Goal: Find contact information: Find contact information

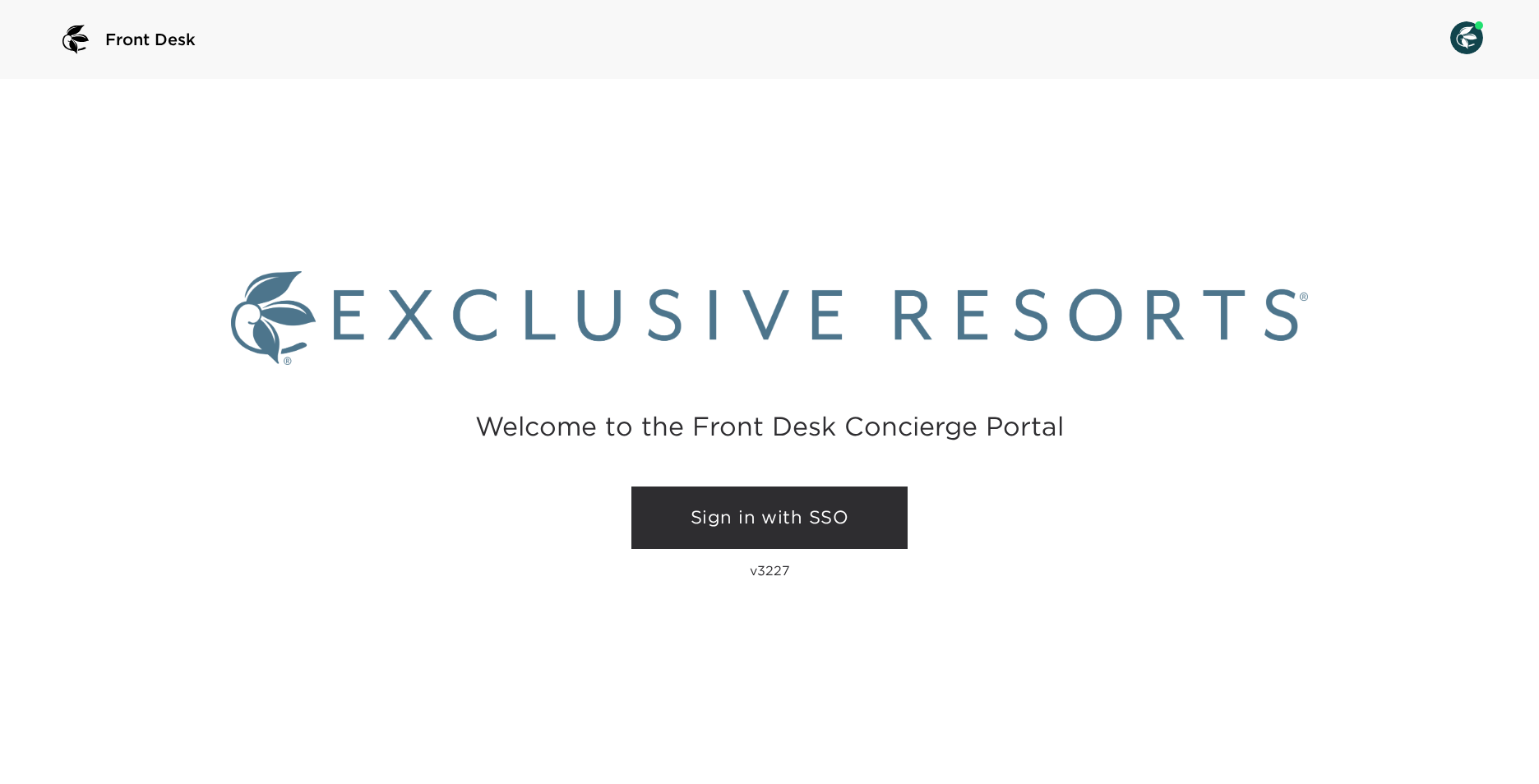
click at [783, 506] on link "Sign in with SSO" at bounding box center [769, 518] width 276 height 62
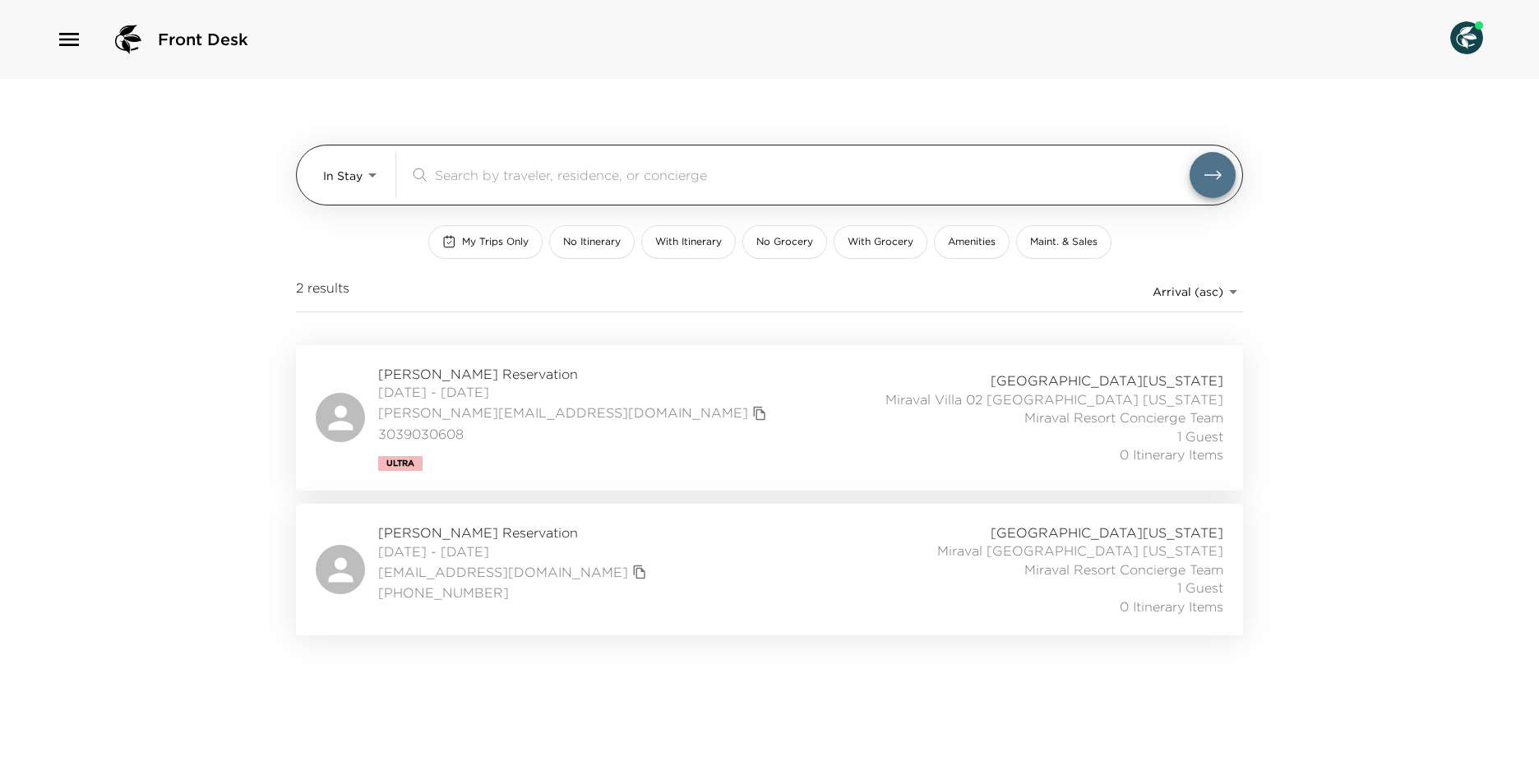
click at [335, 185] on body "Front Desk In Stay In-Stay ​ My Trips Only No Itinerary With Itinerary No Groce…" at bounding box center [769, 392] width 1539 height 784
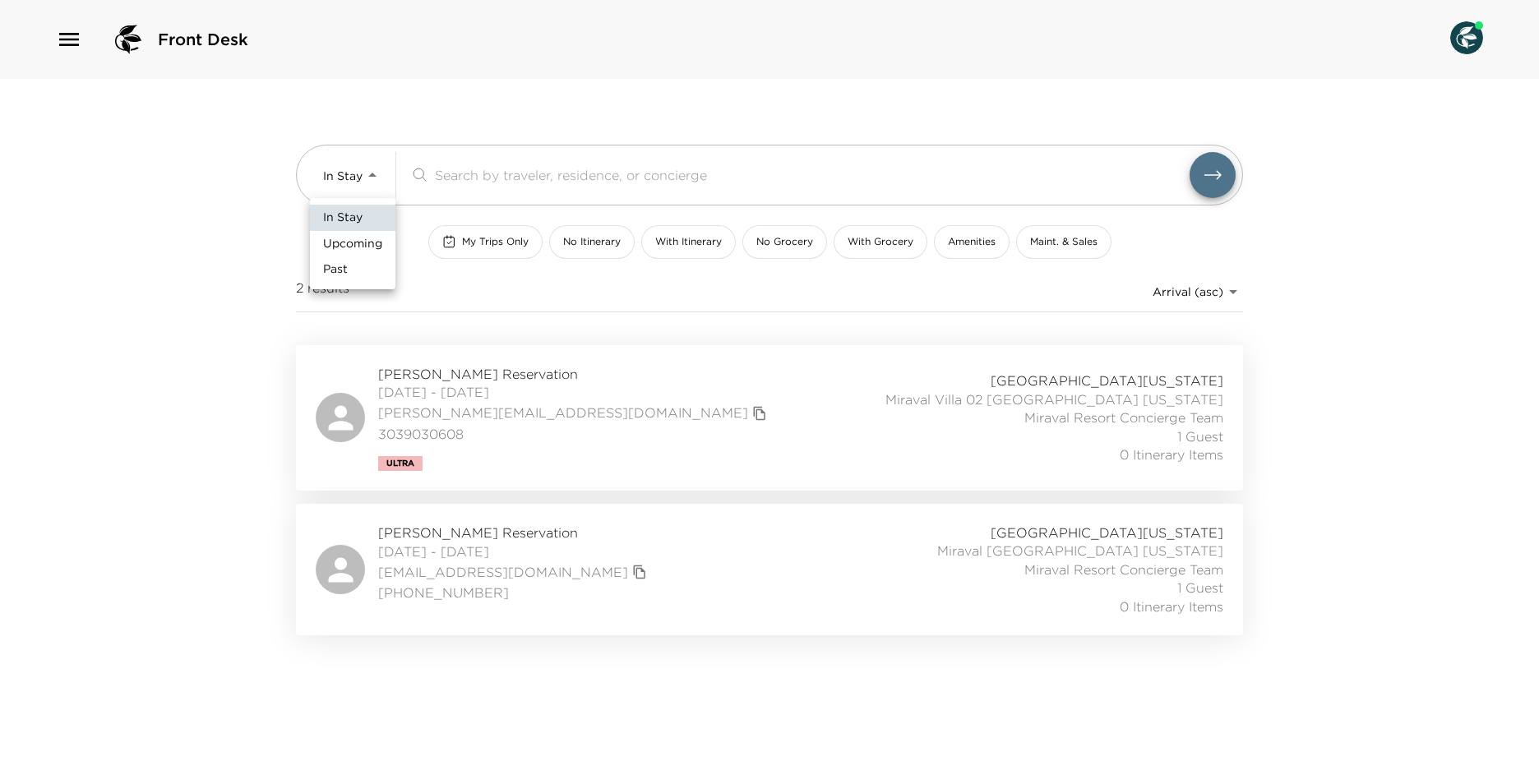
click at [359, 249] on span "Upcoming" at bounding box center [353, 244] width 59 height 17
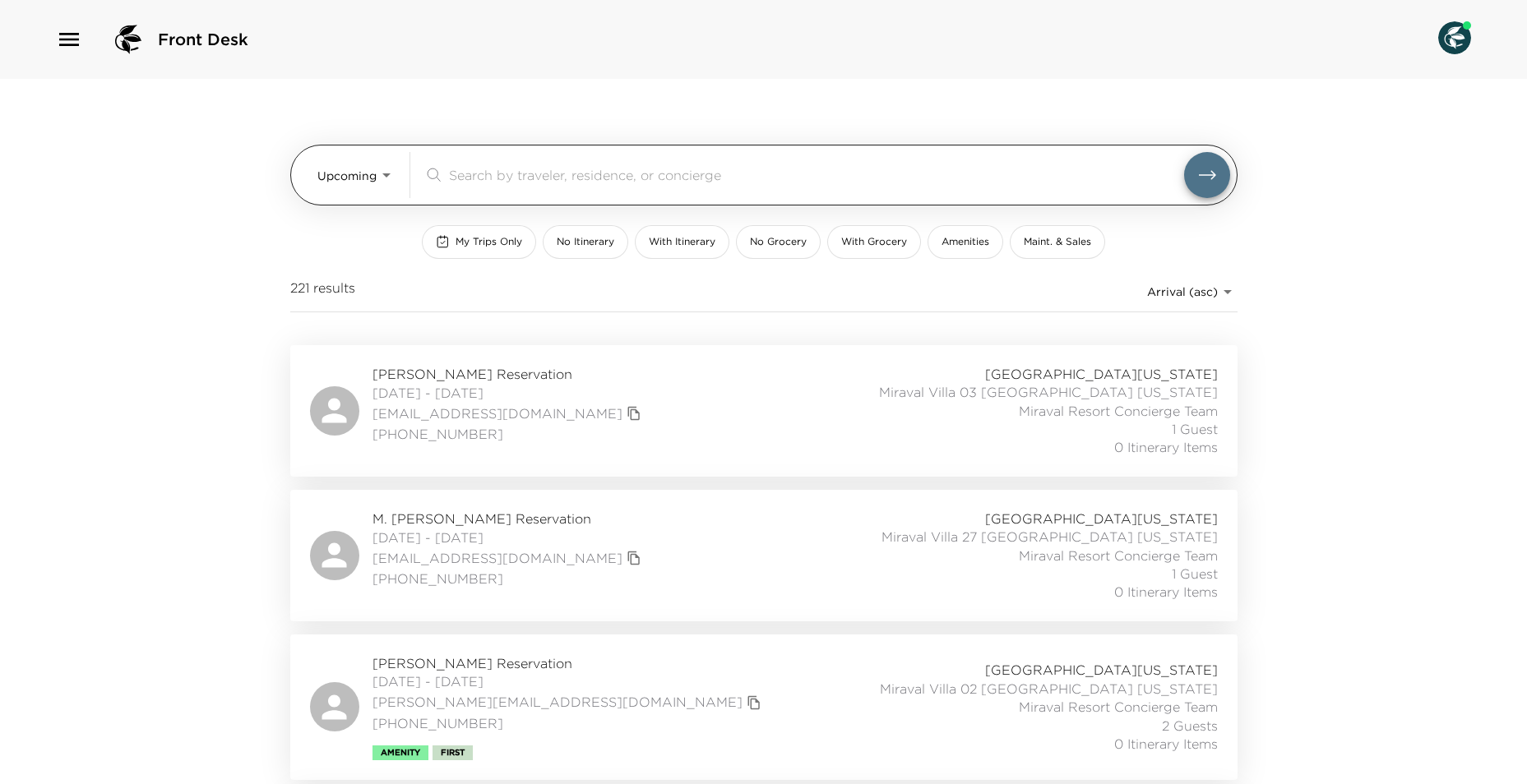
click at [355, 181] on body "Front Desk Upcoming Upcoming ​ My Trips Only No Itinerary With Itinerary No Gro…" at bounding box center [763, 392] width 1527 height 784
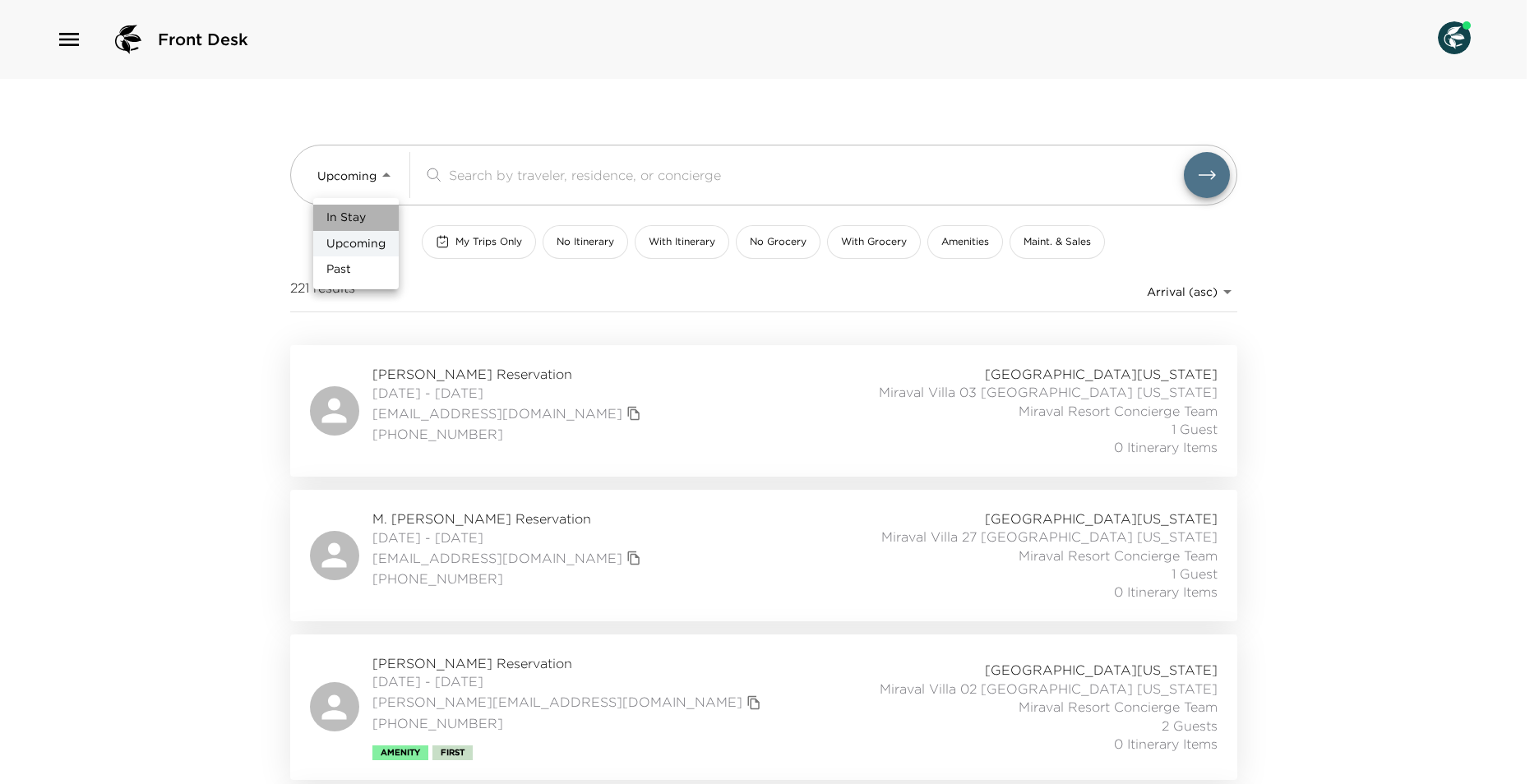
click at [383, 218] on li "In Stay" at bounding box center [356, 218] width 85 height 27
type input "In-Stay"
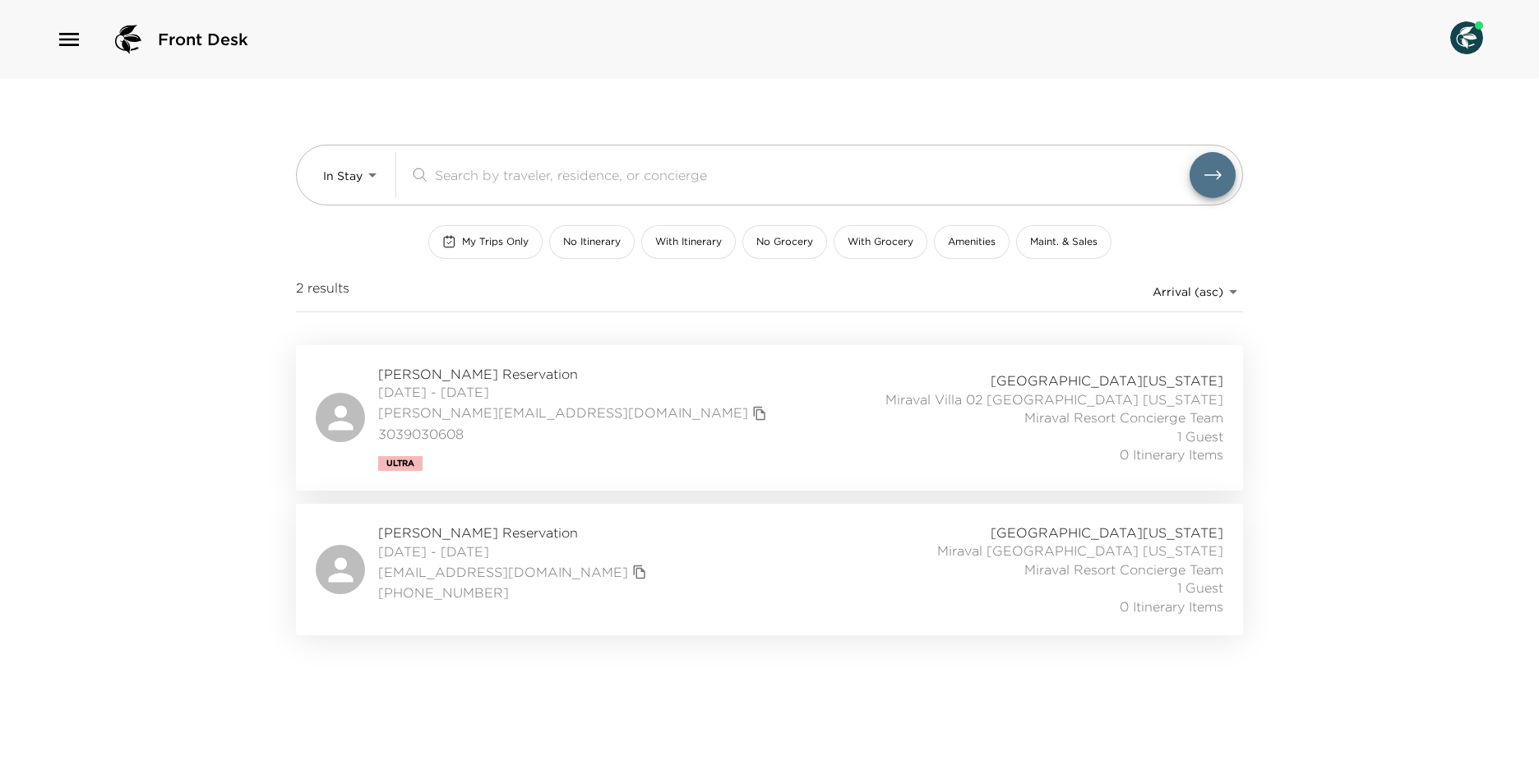
click at [704, 564] on div "[PERSON_NAME] Reservation [DATE] - [DATE] [EMAIL_ADDRESS][DOMAIN_NAME] [PHONE_N…" at bounding box center [770, 570] width 908 height 92
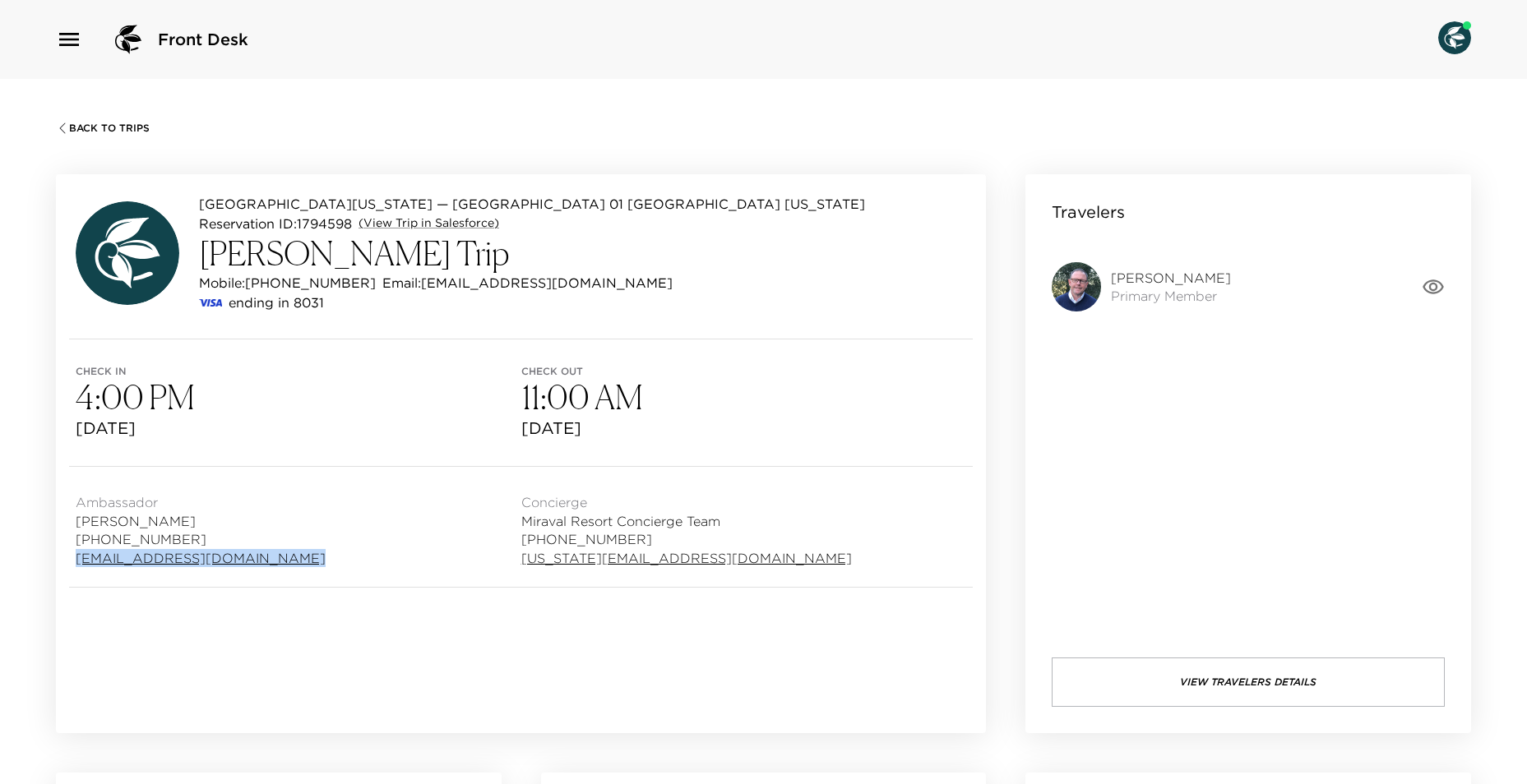
drag, startPoint x: 283, startPoint y: 560, endPoint x: 58, endPoint y: 566, distance: 225.1
click at [58, 566] on div "Ambassador [PERSON_NAME] [PHONE_NUMBER] [EMAIL_ADDRESS][DOMAIN_NAME] Concierge …" at bounding box center [521, 527] width 930 height 120
copy link "[EMAIL_ADDRESS][DOMAIN_NAME]"
